Goal: Book appointment/travel/reservation

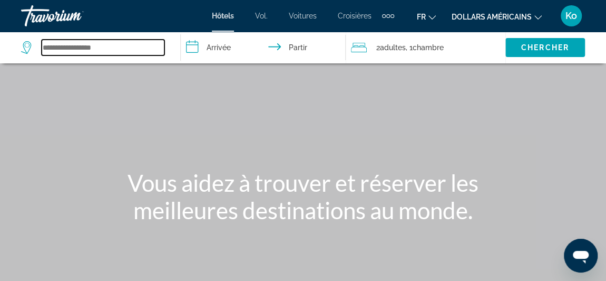
click at [151, 45] on input "Widget de recherche" at bounding box center [103, 48] width 123 height 16
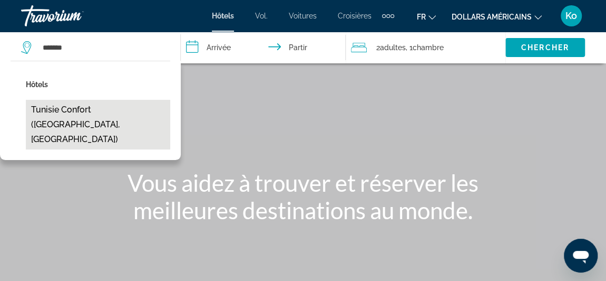
click at [119, 105] on button "Tunisie Confort ([GEOGRAPHIC_DATA], [GEOGRAPHIC_DATA])" at bounding box center [98, 125] width 144 height 50
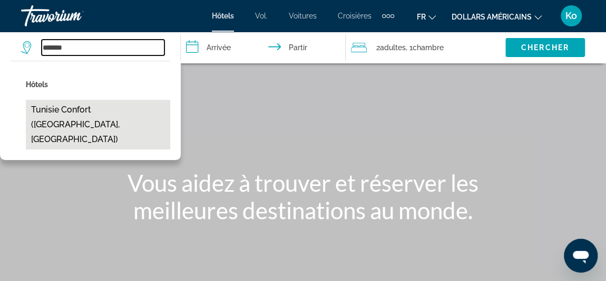
type input "**********"
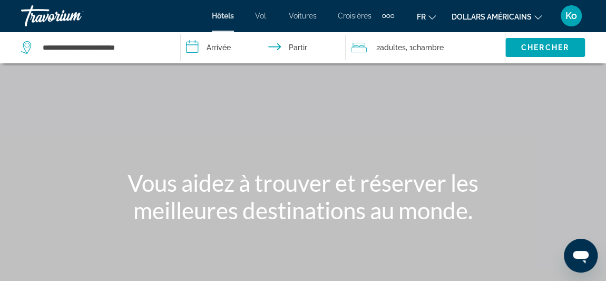
click at [231, 45] on input "**********" at bounding box center [265, 49] width 169 height 35
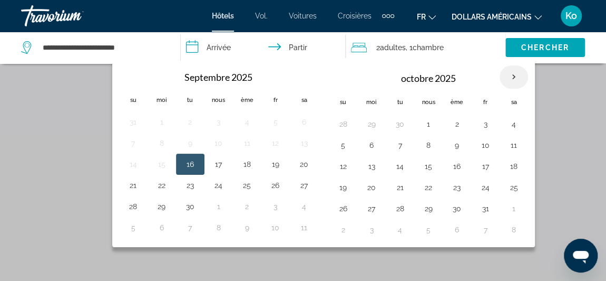
click at [512, 76] on th "Mois prochain" at bounding box center [514, 76] width 28 height 23
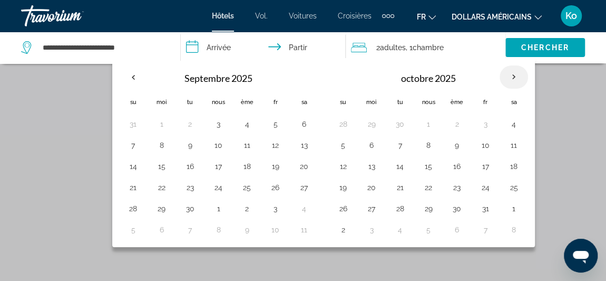
click at [512, 76] on th "Mois prochain" at bounding box center [514, 76] width 28 height 23
drag, startPoint x: 260, startPoint y: 77, endPoint x: 509, endPoint y: 73, distance: 248.9
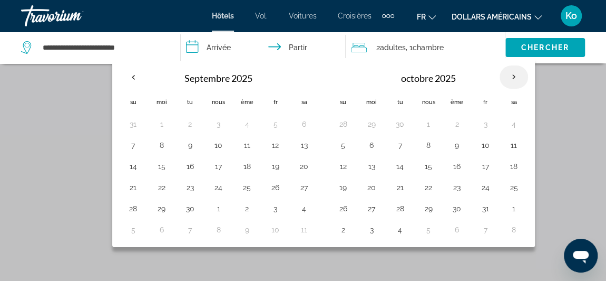
click at [509, 73] on div "**********" at bounding box center [323, 152] width 423 height 189
click at [509, 73] on th "Mois prochain" at bounding box center [514, 76] width 28 height 23
click at [285, 45] on input "**********" at bounding box center [265, 49] width 169 height 35
click at [230, 46] on input "**********" at bounding box center [265, 49] width 169 height 35
click at [415, 146] on td "8" at bounding box center [428, 144] width 28 height 21
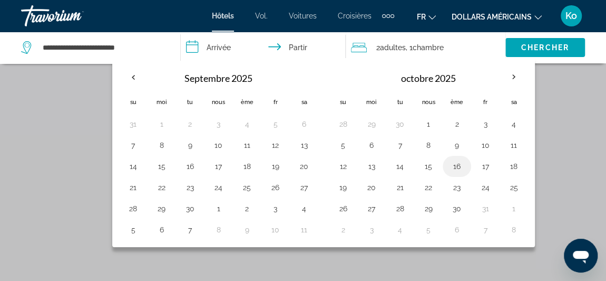
click at [443, 168] on td "16" at bounding box center [457, 166] width 28 height 21
click at [465, 158] on table "octobre 2025 Su Moi Tu Nous Ème Fr Sa 28 29 30 1 2 3 4 5 6 7 8 9 10 11 12 13 14…" at bounding box center [428, 152] width 199 height 175
click at [449, 162] on button "16" at bounding box center [457, 166] width 17 height 15
click at [508, 80] on th "Mois prochain" at bounding box center [514, 76] width 28 height 23
click at [507, 80] on th "Mois prochain" at bounding box center [514, 76] width 28 height 23
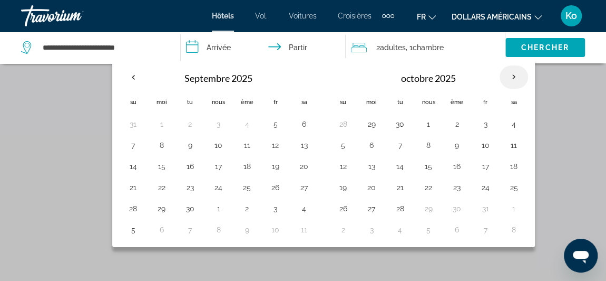
click at [507, 80] on th "Mois prochain" at bounding box center [514, 76] width 28 height 23
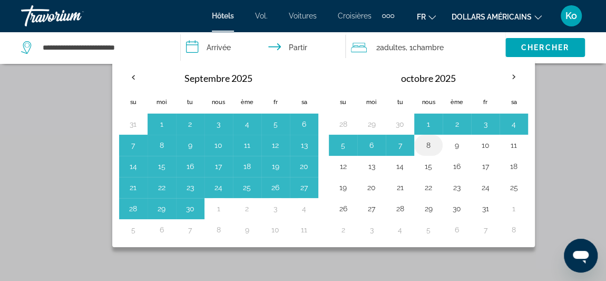
click at [427, 146] on button "8" at bounding box center [428, 145] width 17 height 15
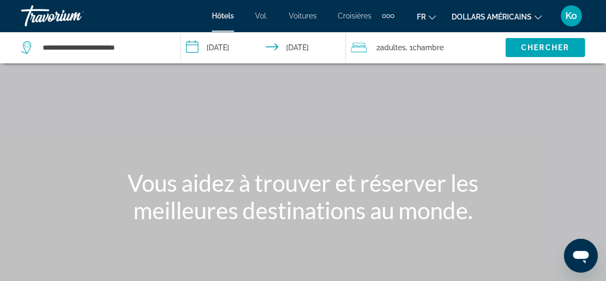
click at [231, 47] on input "**********" at bounding box center [265, 49] width 169 height 35
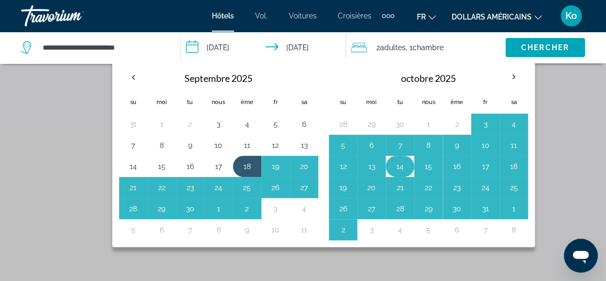
click at [392, 159] on button "14" at bounding box center [400, 166] width 17 height 15
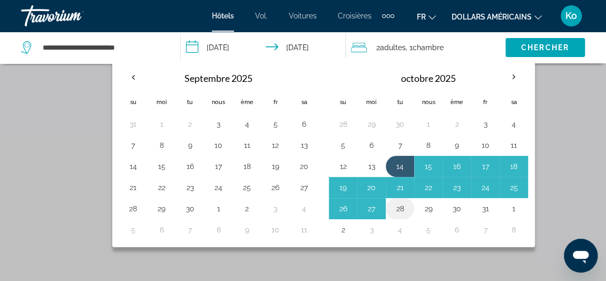
click at [395, 209] on button "28" at bounding box center [400, 208] width 17 height 15
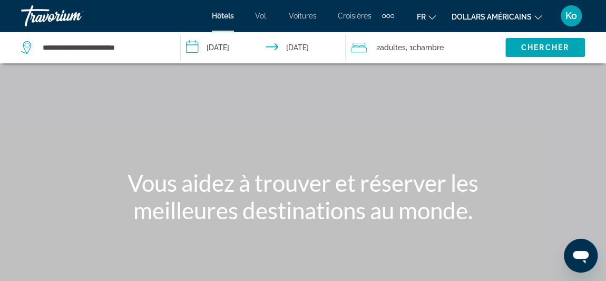
click at [236, 46] on input "**********" at bounding box center [265, 49] width 169 height 35
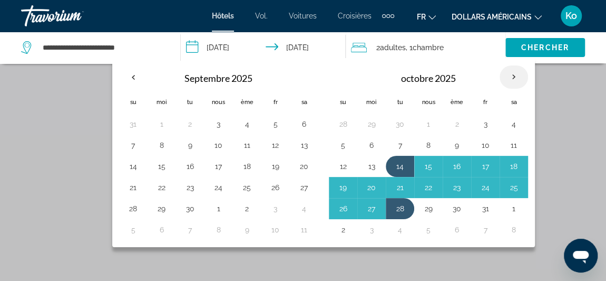
click at [506, 76] on th "Mois prochain" at bounding box center [514, 76] width 28 height 23
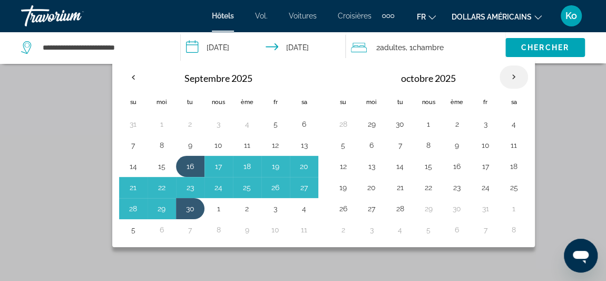
click at [511, 79] on th "Mois prochain" at bounding box center [514, 76] width 28 height 23
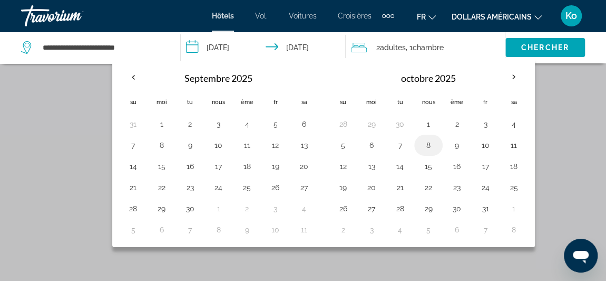
click at [421, 152] on td "8" at bounding box center [428, 144] width 28 height 21
click at [426, 159] on button "15" at bounding box center [428, 166] width 17 height 15
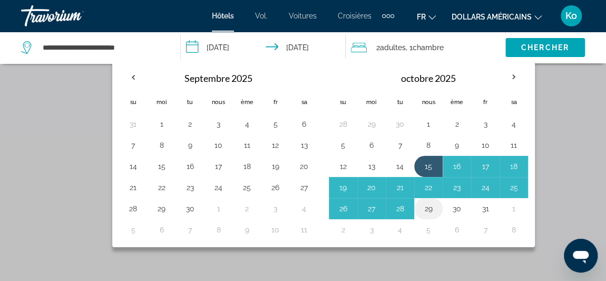
click at [427, 207] on button "29" at bounding box center [428, 208] width 17 height 15
type input "**********"
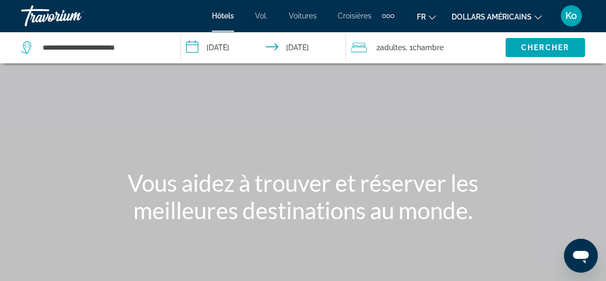
click at [402, 46] on font "adultes" at bounding box center [393, 47] width 26 height 8
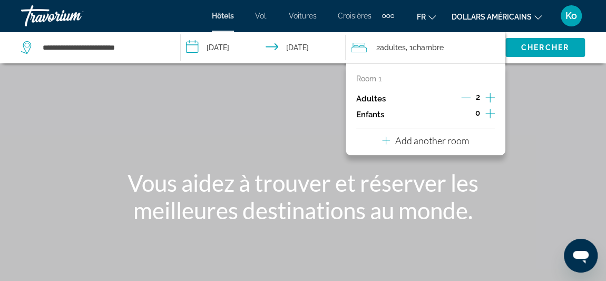
click at [487, 110] on icon "Increment children" at bounding box center [490, 113] width 9 height 13
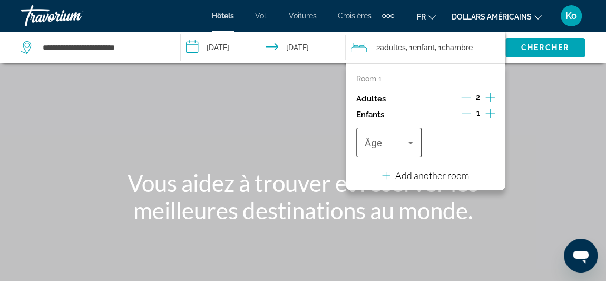
click at [409, 143] on icon "Travelers: 2 adults, 1 child" at bounding box center [410, 142] width 13 height 13
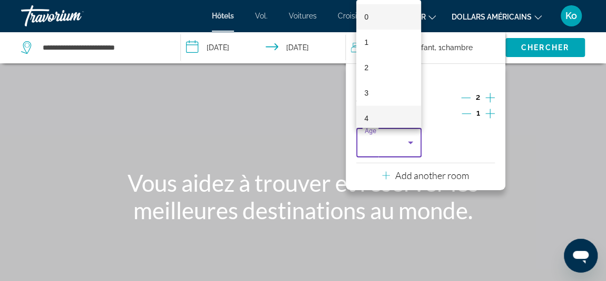
click at [384, 113] on mat-option "4" at bounding box center [388, 117] width 65 height 25
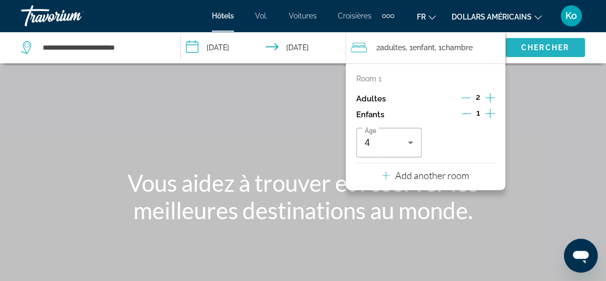
click at [538, 46] on font "Chercher" at bounding box center [545, 47] width 48 height 8
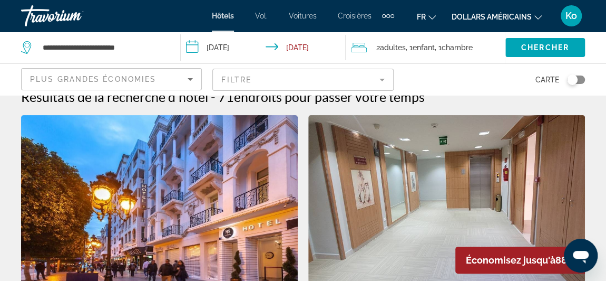
scroll to position [1, 0]
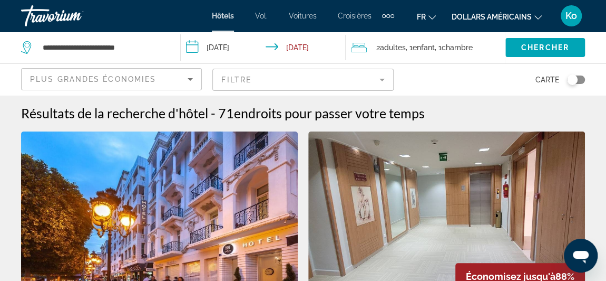
click at [460, 22] on button "dollars américains USD ($) MXN (Mexique$) CAD ($ CA) GBP (£) EUR (€) AUD (A$) N…" at bounding box center [497, 16] width 90 height 15
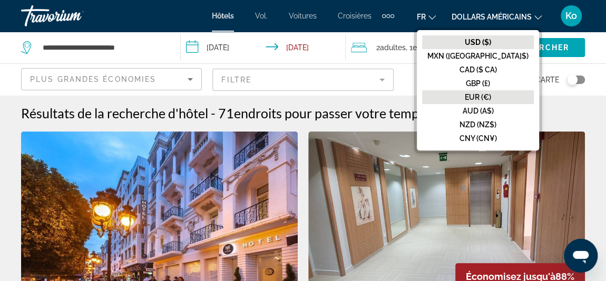
click at [490, 94] on font "EUR (€)" at bounding box center [478, 97] width 26 height 8
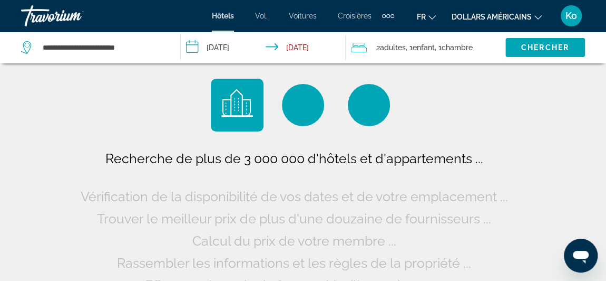
scroll to position [0, 0]
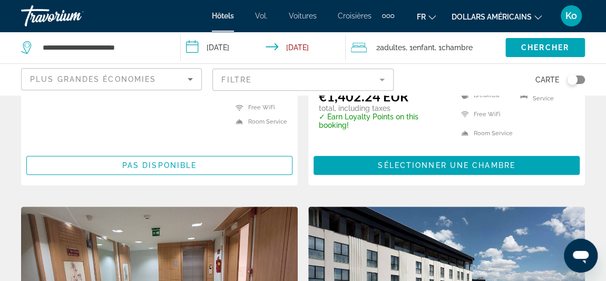
scroll to position [211, 0]
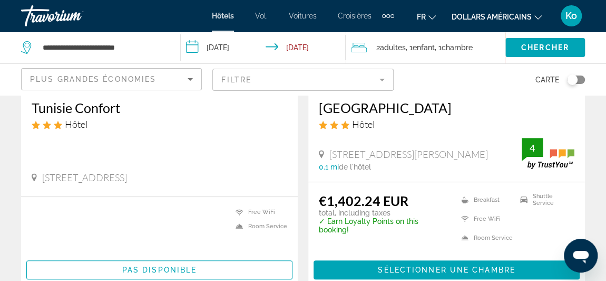
click at [266, 82] on mat-form-field "Filtre" at bounding box center [302, 80] width 181 height 22
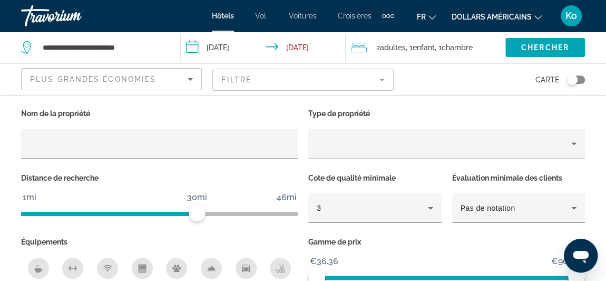
click at [368, 85] on mat-form-field "Filtre" at bounding box center [302, 80] width 181 height 22
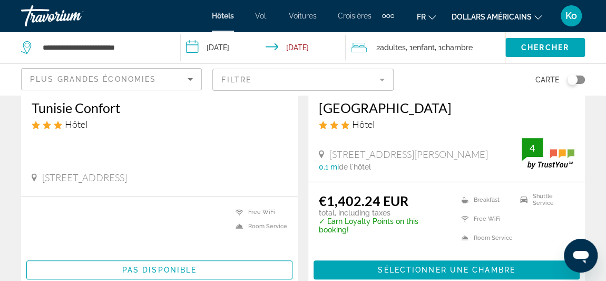
click at [567, 79] on div "Toggle map" at bounding box center [572, 79] width 11 height 11
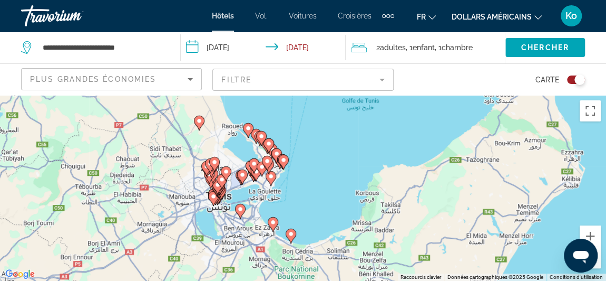
drag, startPoint x: 259, startPoint y: 195, endPoint x: 207, endPoint y: 136, distance: 78.8
click at [207, 136] on div "Pour activer le glissement avec le clavier, appuyez sur Alt+Entrée. Une fois ce…" at bounding box center [303, 188] width 606 height 186
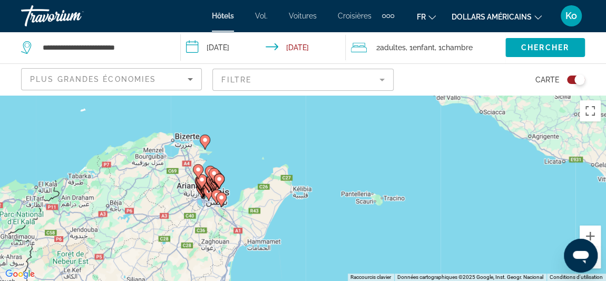
drag, startPoint x: 187, startPoint y: 132, endPoint x: 180, endPoint y: 179, distance: 46.9
click at [180, 179] on div "Pour activer le glissement avec le clavier, appuyez sur Alt+Entrée. Une fois ce…" at bounding box center [303, 188] width 606 height 186
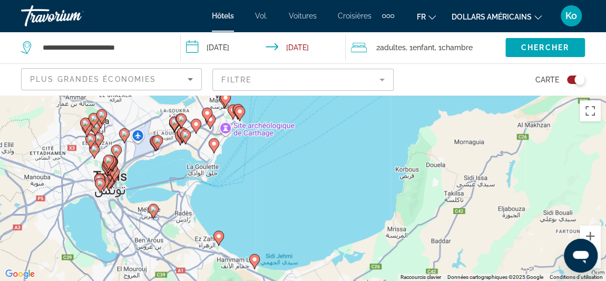
drag, startPoint x: 105, startPoint y: 228, endPoint x: 238, endPoint y: 173, distance: 144.4
click at [238, 173] on div "Pour activer le glissement avec le clavier, appuyez sur Alt+Entrée. Une fois ce…" at bounding box center [303, 188] width 606 height 186
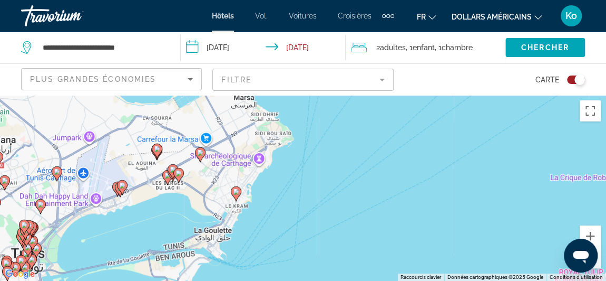
drag, startPoint x: 176, startPoint y: 187, endPoint x: 218, endPoint y: 303, distance: 122.9
click at [218, 280] on html "**********" at bounding box center [303, 140] width 606 height 281
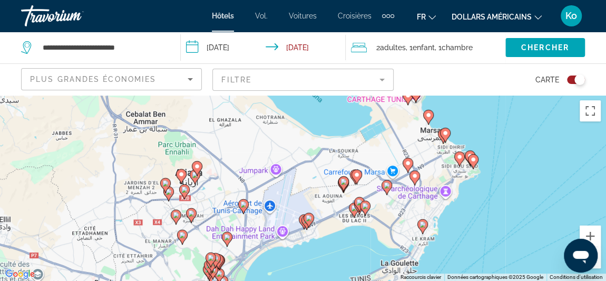
drag, startPoint x: 124, startPoint y: 234, endPoint x: 312, endPoint y: 268, distance: 190.4
click at [312, 268] on div "Pour activer le glissement avec le clavier, appuyez sur Alt+Entrée. Une fois ce…" at bounding box center [303, 188] width 606 height 186
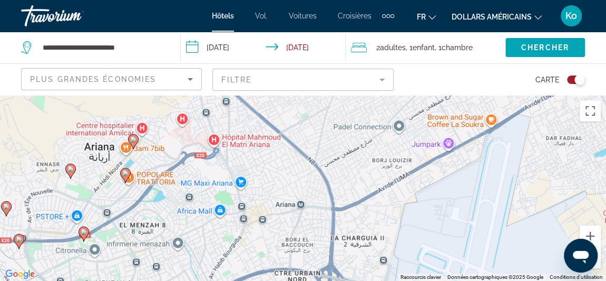
click at [361, 77] on mat-form-field "Filtre" at bounding box center [302, 80] width 181 height 22
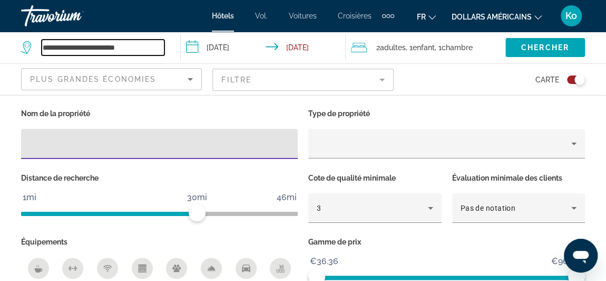
click at [146, 53] on input "**********" at bounding box center [103, 48] width 123 height 16
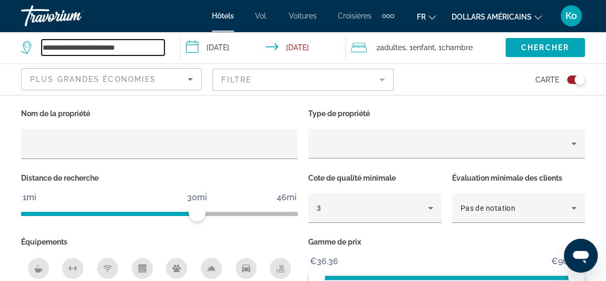
drag, startPoint x: 143, startPoint y: 50, endPoint x: 67, endPoint y: 45, distance: 76.1
click at [67, 45] on input "**********" at bounding box center [103, 48] width 123 height 16
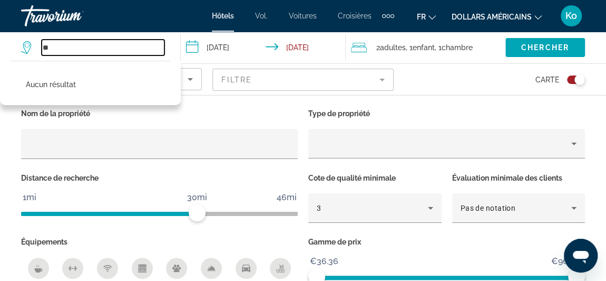
type input "*"
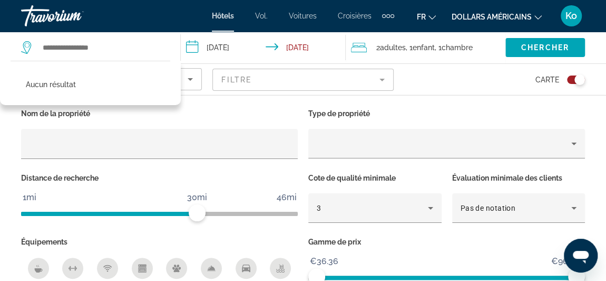
click at [532, 114] on p "Type de propriété" at bounding box center [446, 113] width 277 height 15
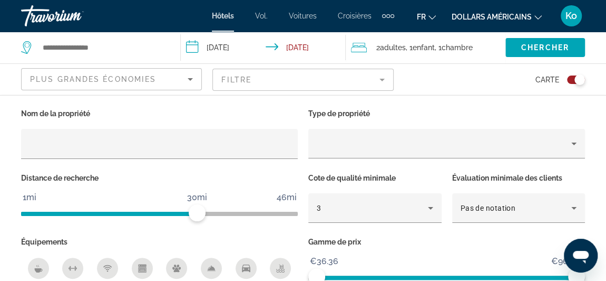
click at [458, 76] on div "Carte" at bounding box center [494, 79] width 181 height 31
click at [351, 82] on mat-form-field "Filtre" at bounding box center [302, 80] width 181 height 22
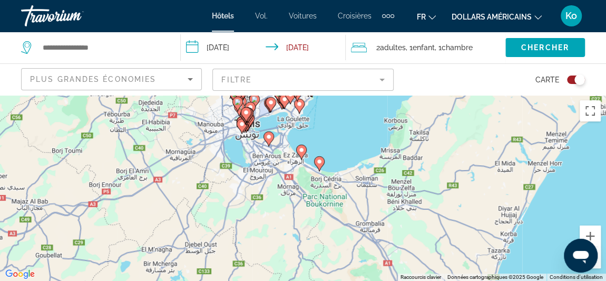
drag, startPoint x: 443, startPoint y: 165, endPoint x: 370, endPoint y: 100, distance: 97.5
click at [370, 100] on div "Pour activer le glissement avec le clavier, appuyez sur Alt+Entrée. Une fois ce…" at bounding box center [303, 188] width 606 height 186
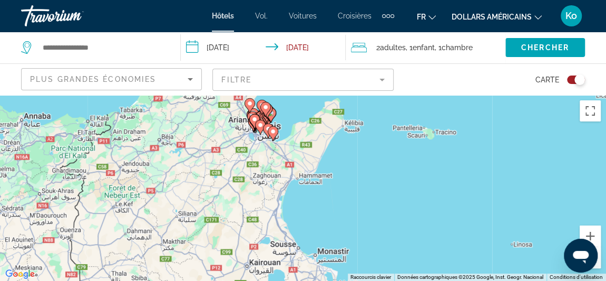
drag, startPoint x: 323, startPoint y: 127, endPoint x: 283, endPoint y: 108, distance: 44.8
click at [283, 108] on div "Pour activer le glissement avec le clavier, appuyez sur Alt+Entrée. Une fois ce…" at bounding box center [303, 188] width 606 height 186
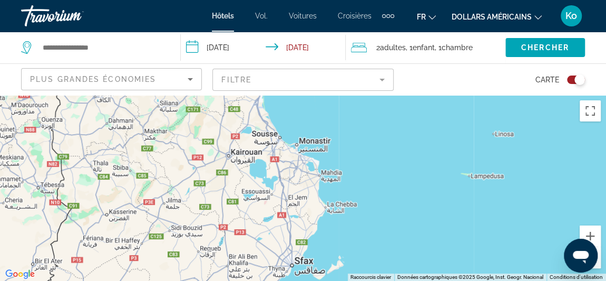
drag, startPoint x: 345, startPoint y: 191, endPoint x: 328, endPoint y: 81, distance: 111.6
click at [328, 95] on div "**********" at bounding box center [303, 235] width 606 height 281
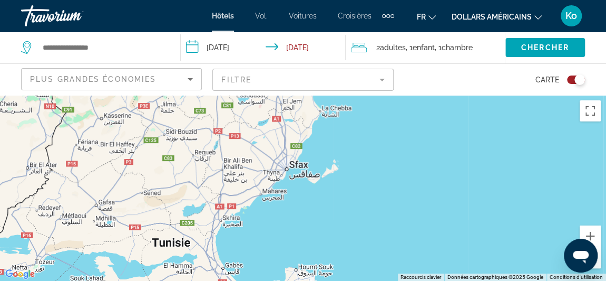
drag, startPoint x: 368, startPoint y: 205, endPoint x: 362, endPoint y: 107, distance: 98.2
click at [362, 107] on div "Contenu principal" at bounding box center [303, 188] width 606 height 186
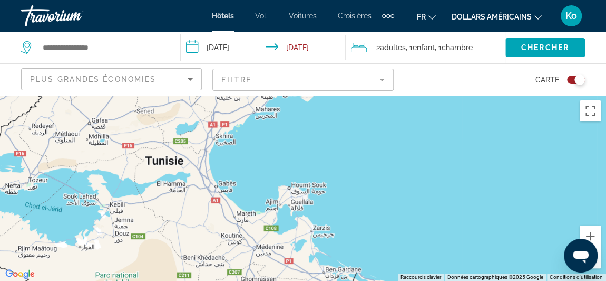
drag, startPoint x: 354, startPoint y: 194, endPoint x: 332, endPoint y: 92, distance: 104.7
click at [332, 95] on div "**********" at bounding box center [303, 235] width 606 height 281
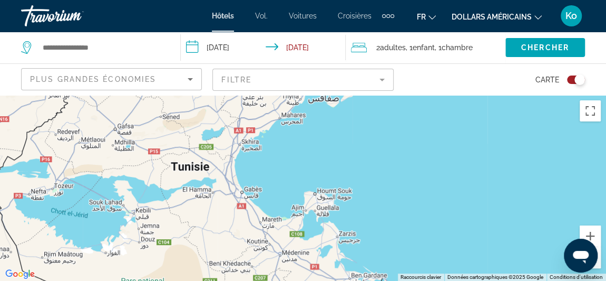
drag, startPoint x: 361, startPoint y: 217, endPoint x: 402, endPoint y: 240, distance: 47.2
click at [402, 240] on div "Contenu principal" at bounding box center [303, 188] width 606 height 186
click at [344, 147] on div "Contenu principal" at bounding box center [303, 188] width 606 height 186
click at [344, 239] on div "Contenu principal" at bounding box center [303, 188] width 606 height 186
click at [338, 240] on div "Contenu principal" at bounding box center [303, 188] width 606 height 186
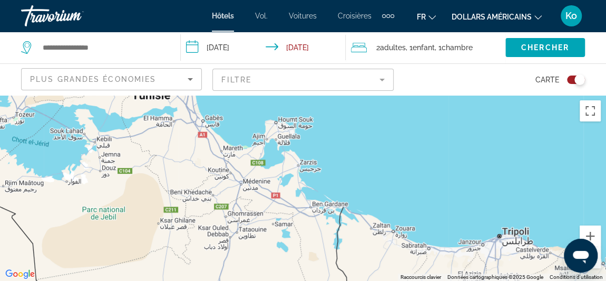
drag, startPoint x: 361, startPoint y: 220, endPoint x: 320, endPoint y: 149, distance: 82.2
click at [320, 149] on div "Contenu principal" at bounding box center [303, 188] width 606 height 186
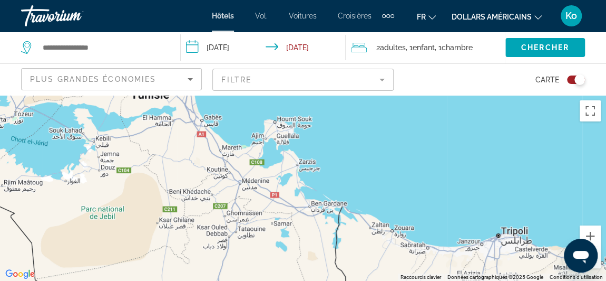
click at [295, 163] on div "Contenu principal" at bounding box center [303, 188] width 606 height 186
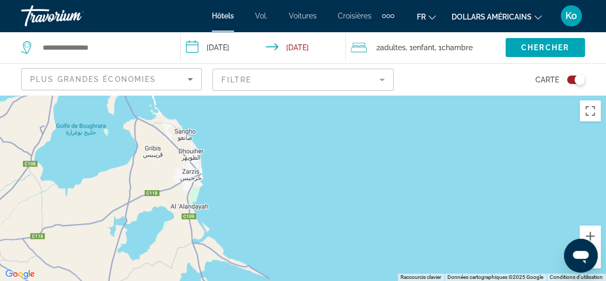
drag, startPoint x: 234, startPoint y: 168, endPoint x: 274, endPoint y: 303, distance: 140.8
click at [274, 280] on html "**********" at bounding box center [303, 140] width 606 height 281
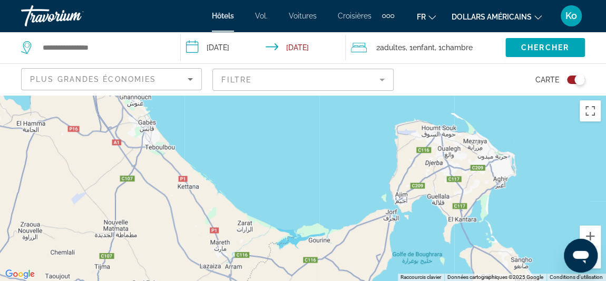
drag, startPoint x: 302, startPoint y: 240, endPoint x: 582, endPoint y: 143, distance: 296.3
click at [582, 143] on div "Contenu principal" at bounding box center [303, 188] width 606 height 186
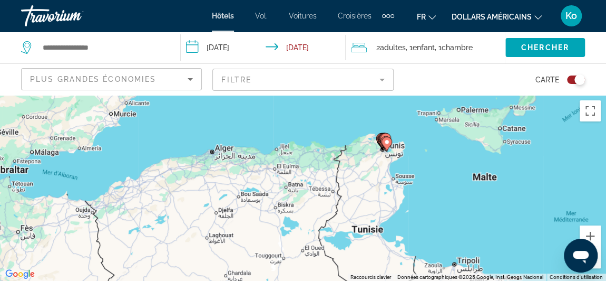
drag, startPoint x: 442, startPoint y: 126, endPoint x: 425, endPoint y: 219, distance: 94.9
click at [425, 219] on div "Pour activer le glissement avec le clavier, appuyez sur Alt+Entrée. Une fois ce…" at bounding box center [303, 188] width 606 height 186
click at [393, 160] on div "Pour activer le glissement avec le clavier, appuyez sur Alt+Entrée. Une fois ce…" at bounding box center [303, 188] width 606 height 186
click at [373, 144] on div "Pour activer le glissement avec le clavier, appuyez sur Alt+Entrée. Une fois ce…" at bounding box center [303, 188] width 606 height 186
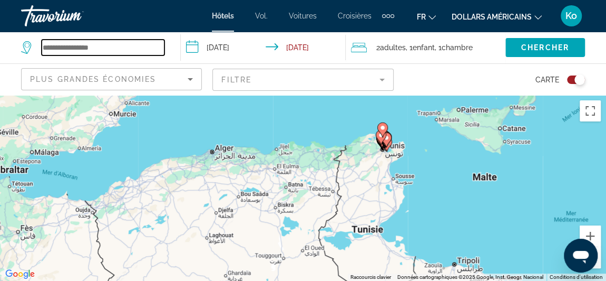
click at [147, 49] on input "Search widget" at bounding box center [103, 48] width 123 height 16
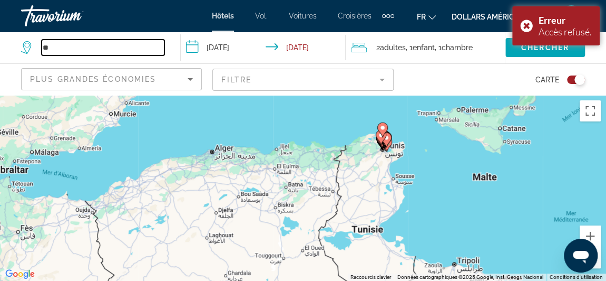
type input "*"
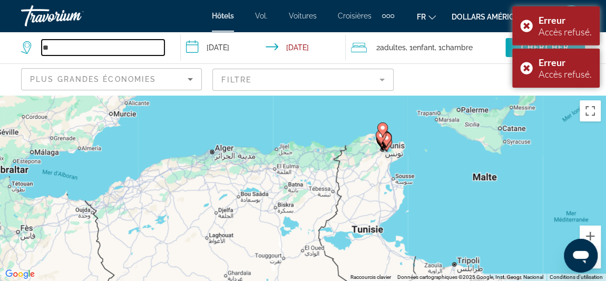
type input "*"
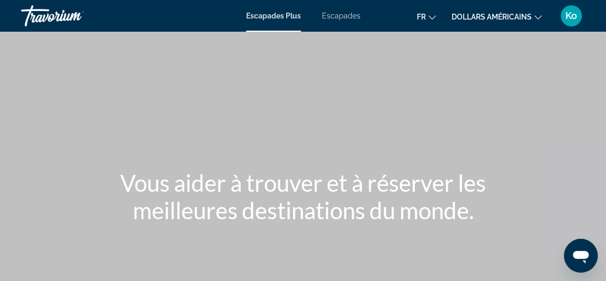
click at [353, 16] on font "Escapades" at bounding box center [341, 16] width 38 height 8
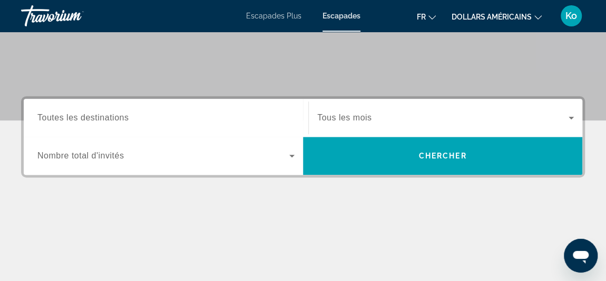
click at [237, 101] on div "Destination Toutes les destinations" at bounding box center [166, 118] width 274 height 38
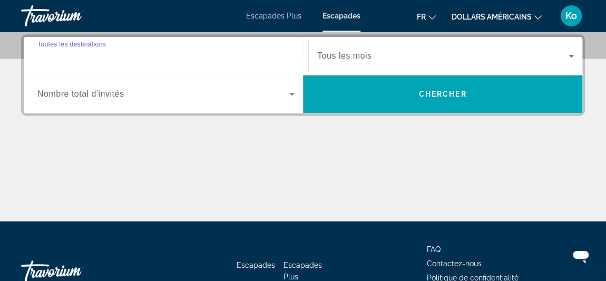
click at [188, 51] on input "Destination Toutes les destinations" at bounding box center [165, 56] width 257 height 13
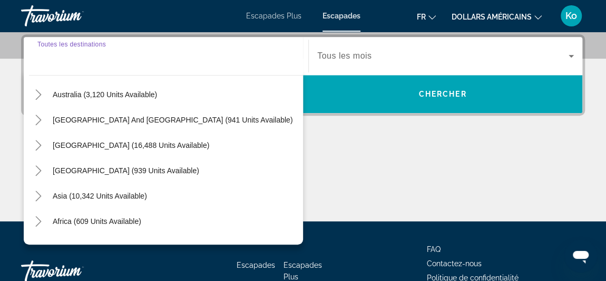
scroll to position [170, 0]
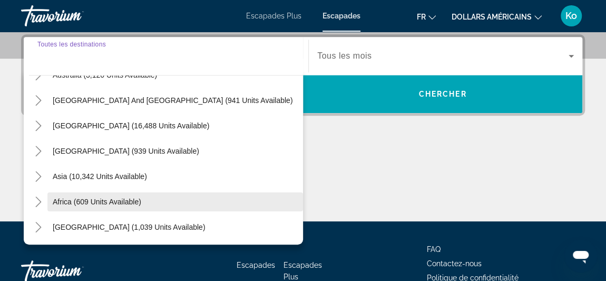
click at [134, 205] on span "Search widget" at bounding box center [175, 201] width 256 height 25
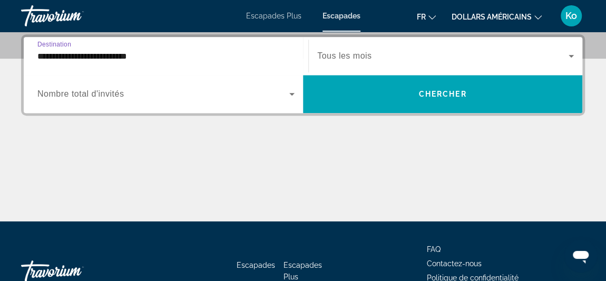
click at [190, 45] on div "**********" at bounding box center [165, 56] width 257 height 30
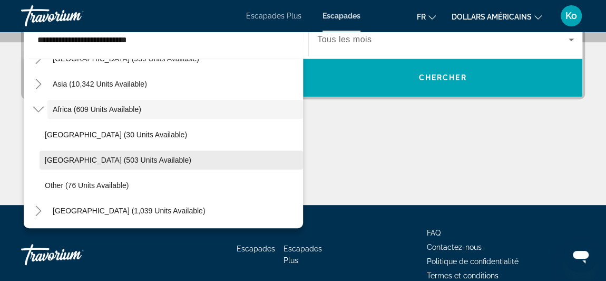
scroll to position [246, 0]
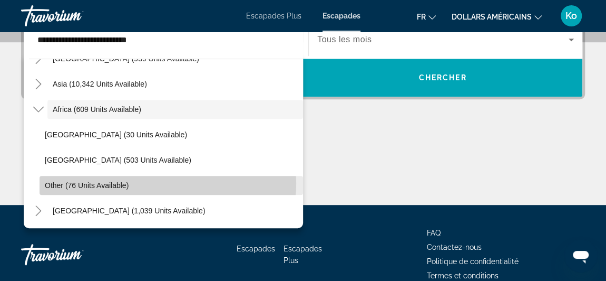
click at [166, 182] on span "Search widget" at bounding box center [172, 184] width 264 height 25
type input "**********"
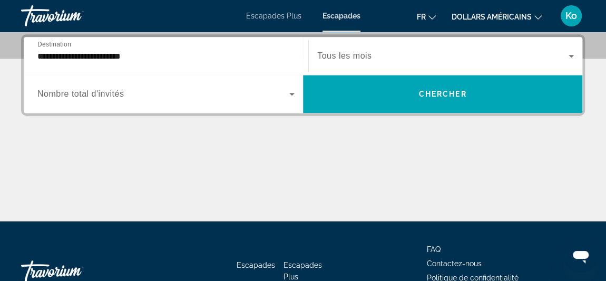
click at [179, 103] on div "Search widget" at bounding box center [165, 94] width 257 height 30
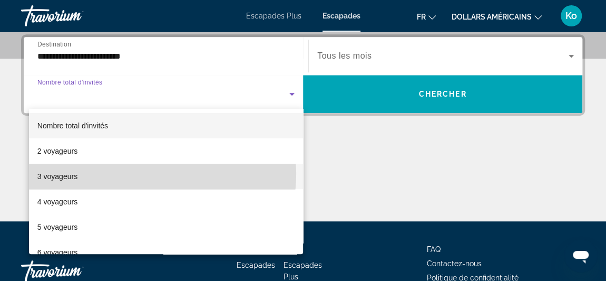
click at [158, 174] on mat-option "3 voyageurs" at bounding box center [166, 175] width 274 height 25
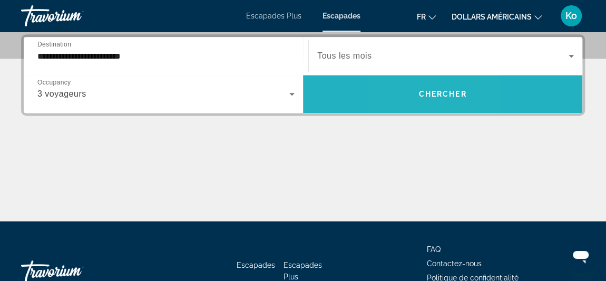
click at [408, 91] on span "Search widget" at bounding box center [442, 93] width 279 height 25
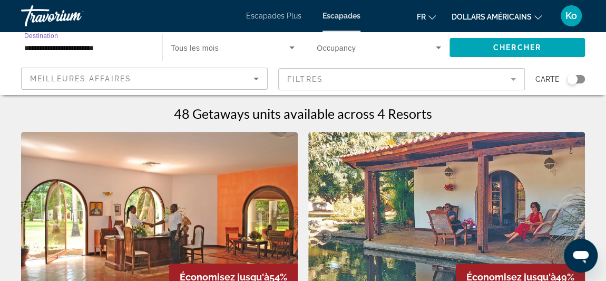
click at [140, 51] on input "**********" at bounding box center [86, 48] width 124 height 13
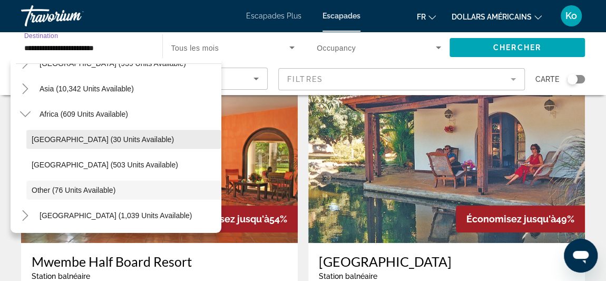
scroll to position [57, 0]
click at [142, 139] on span "Search widget" at bounding box center [123, 139] width 195 height 25
type input "**********"
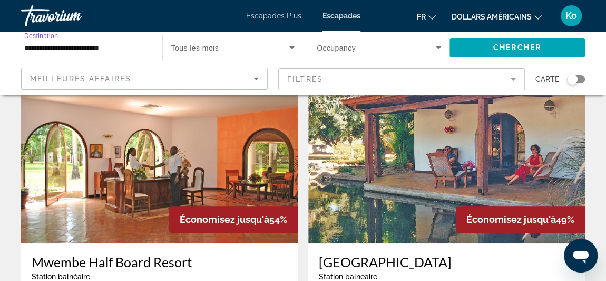
click at [291, 8] on div "Escapades Plus Escapades fr English Español Français Italiano Português русский…" at bounding box center [303, 15] width 606 height 27
click at [288, 12] on font "Escapades Plus" at bounding box center [273, 16] width 55 height 8
